Goal: Task Accomplishment & Management: Use online tool/utility

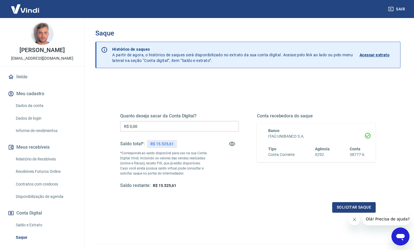
click at [167, 143] on p "R$ 15.525,61" at bounding box center [161, 144] width 23 height 6
click at [168, 143] on p "R$ 15.525,61" at bounding box center [161, 144] width 23 height 6
copy p "15.525,61"
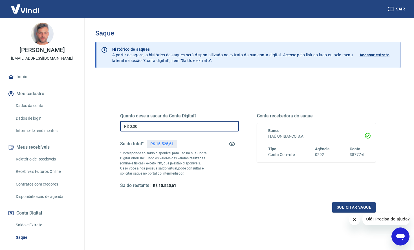
click at [168, 127] on input "R$ 0,00" at bounding box center [179, 126] width 119 height 10
click at [168, 128] on input "R$ 0,00" at bounding box center [179, 126] width 119 height 10
paste input "15.525,61"
type input "R$ 15.525,61"
click at [343, 207] on button "Solicitar saque" at bounding box center [353, 207] width 43 height 10
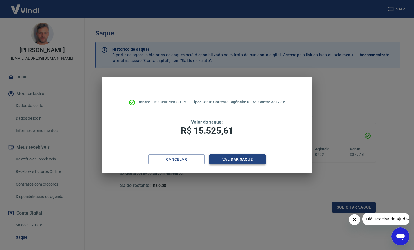
click at [250, 163] on button "Validar saque" at bounding box center [237, 159] width 56 height 10
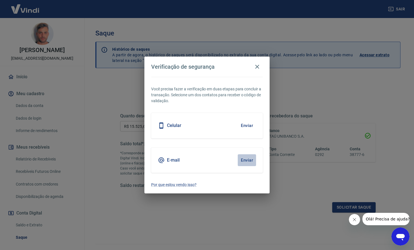
click at [244, 162] on button "Enviar" at bounding box center [247, 160] width 18 height 12
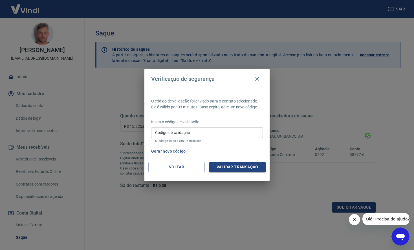
click at [219, 132] on input "Código de validação" at bounding box center [207, 132] width 112 height 10
type input "720376"
click at [232, 168] on button "Validar transação" at bounding box center [237, 167] width 56 height 10
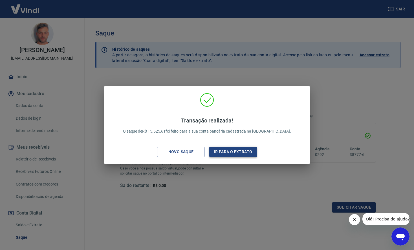
click at [240, 154] on button "Ir para o extrato" at bounding box center [233, 152] width 48 height 10
